Goal: Transaction & Acquisition: Purchase product/service

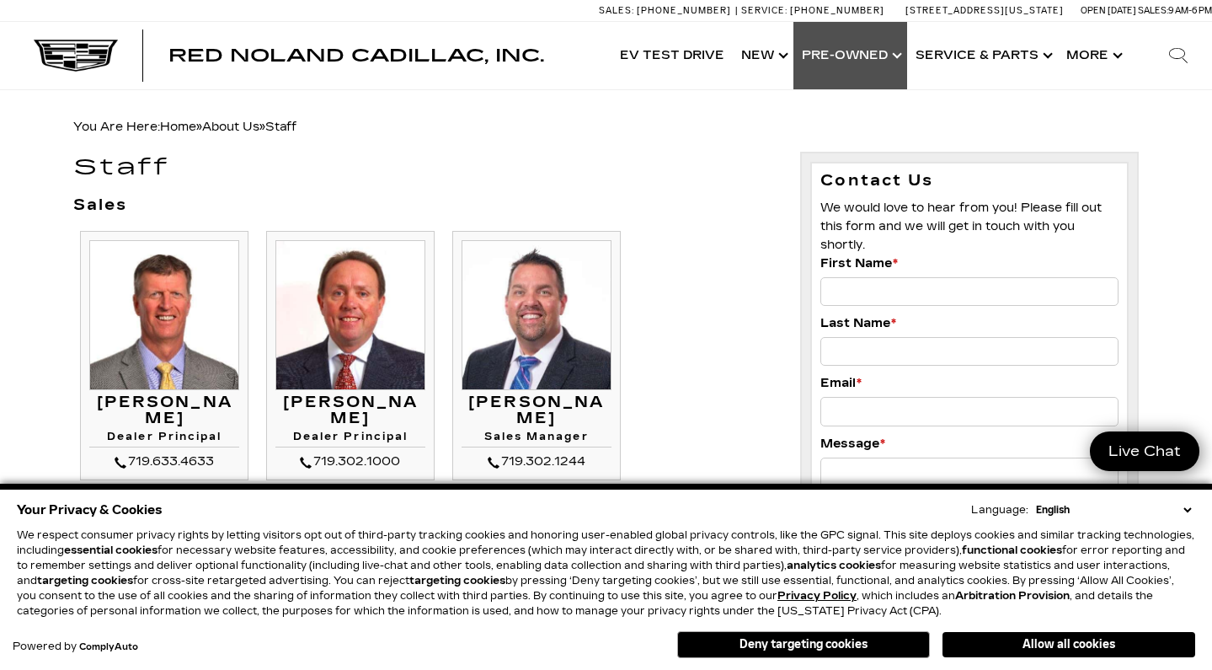
click at [861, 51] on link "Show Pre-Owned" at bounding box center [851, 55] width 114 height 67
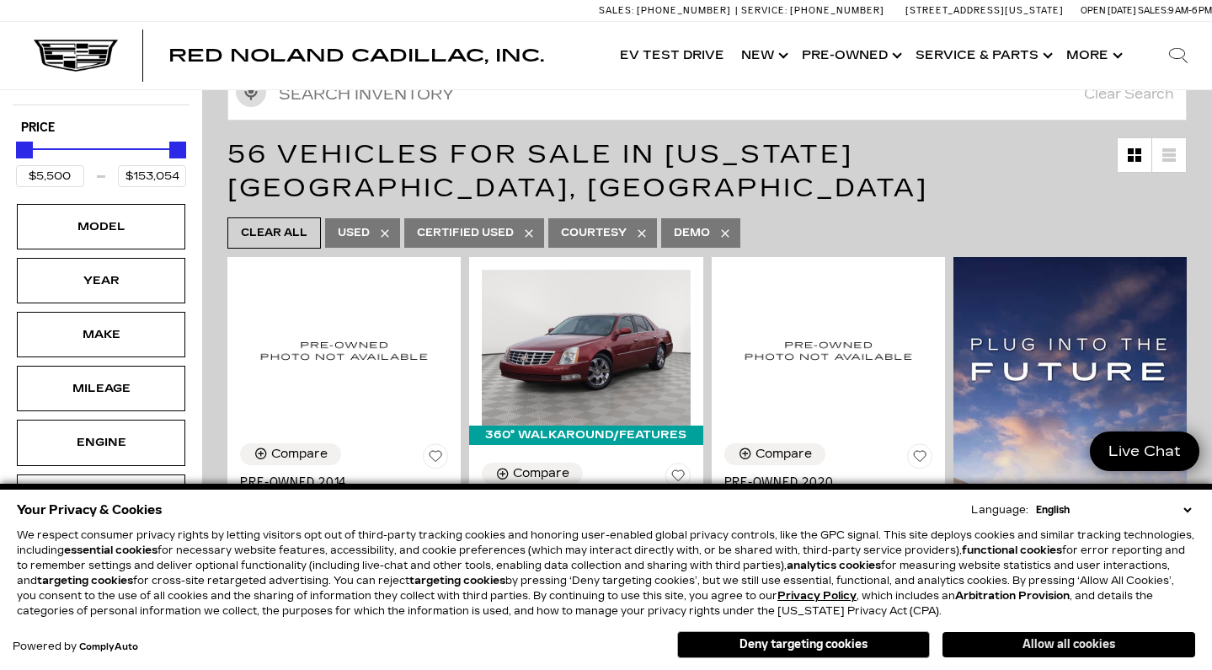
click at [968, 634] on button "Allow all cookies" at bounding box center [1069, 644] width 253 height 25
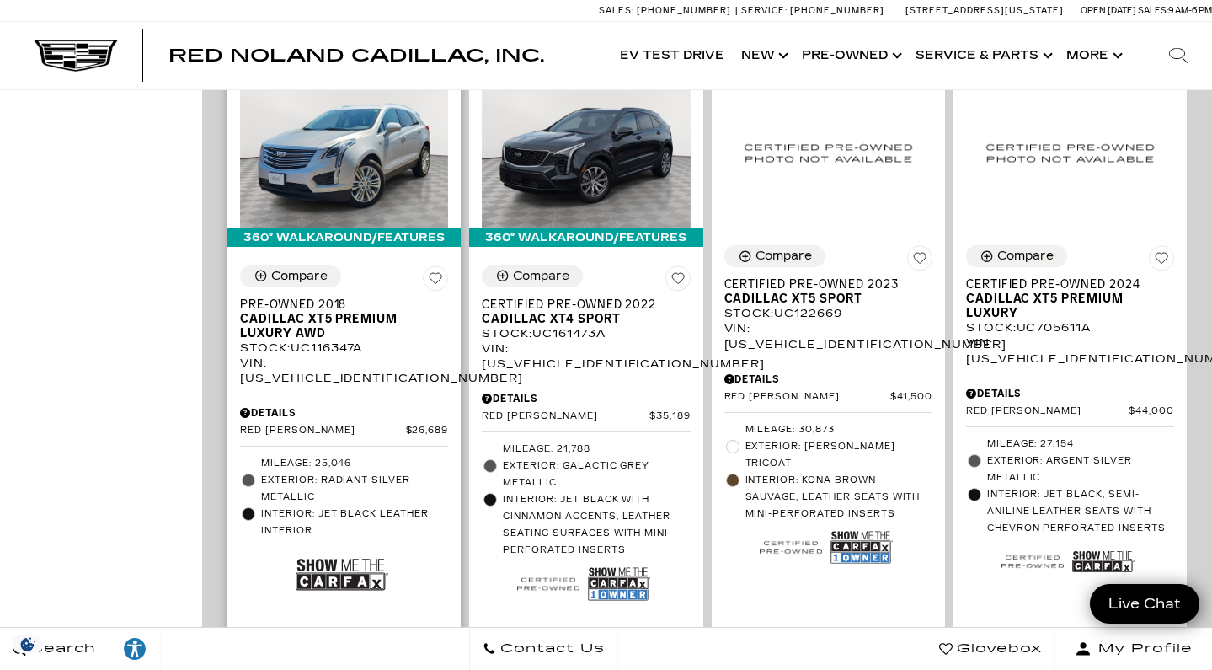
scroll to position [1071, 0]
click at [310, 311] on span "Cadillac XT5 Premium Luxury AWD" at bounding box center [337, 325] width 195 height 29
